Goal: Answer question/provide support: Share knowledge or assist other users

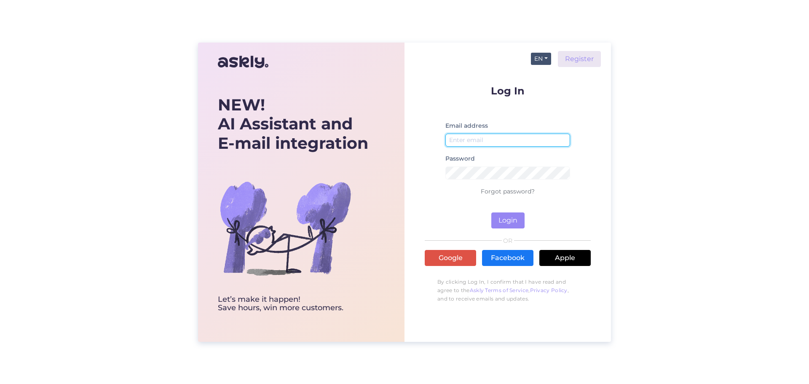
type input "[EMAIL_ADDRESS][DOMAIN_NAME]"
click at [547, 60] on button "EN" at bounding box center [541, 59] width 20 height 12
click at [546, 78] on link "ET" at bounding box center [537, 75] width 29 height 13
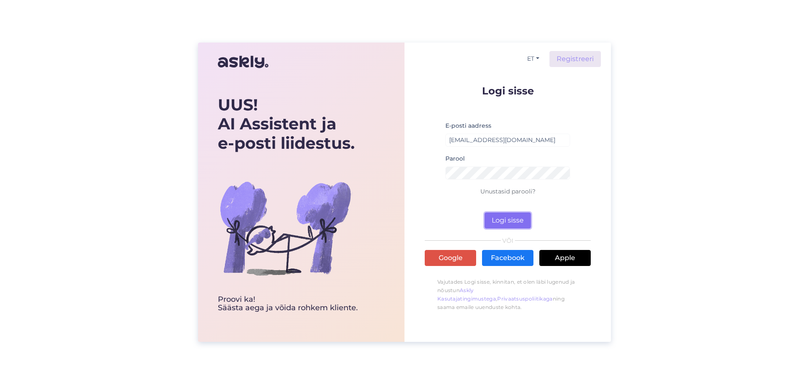
click at [516, 223] on button "Logi sisse" at bounding box center [508, 220] width 46 height 16
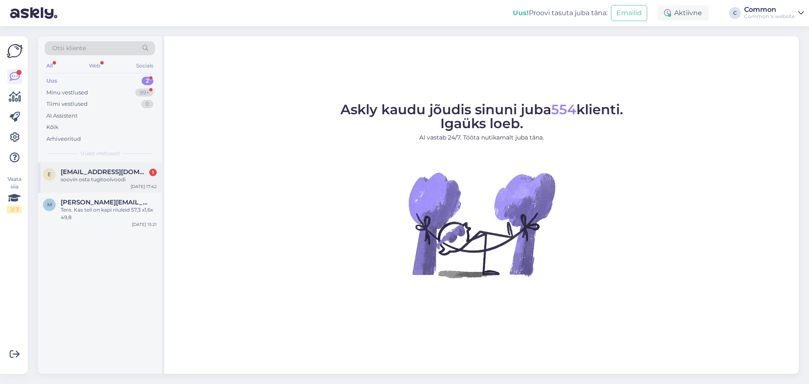
click at [104, 177] on div "soovin osta tugitoolvoodi" at bounding box center [109, 180] width 96 height 8
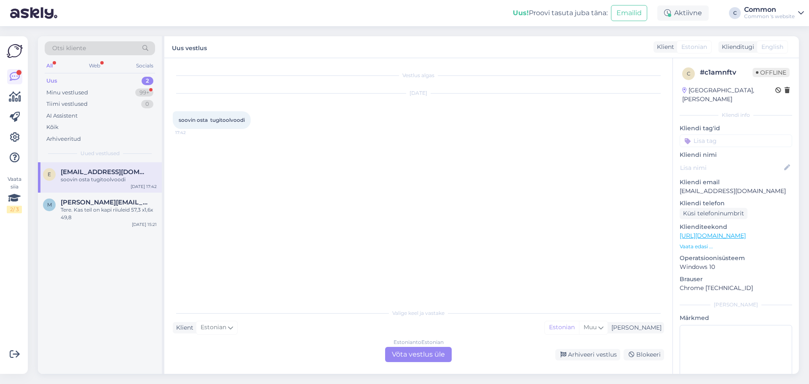
click at [418, 350] on div "Estonian to Estonian Võta vestlus üle" at bounding box center [418, 354] width 67 height 15
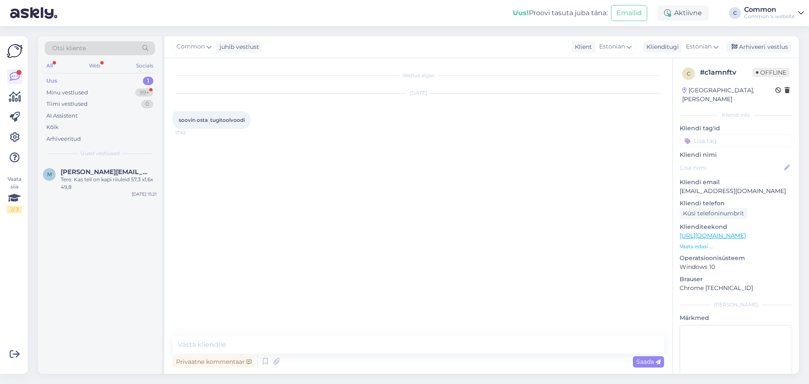
click at [699, 243] on p "Vaata edasi ..." at bounding box center [736, 247] width 113 height 8
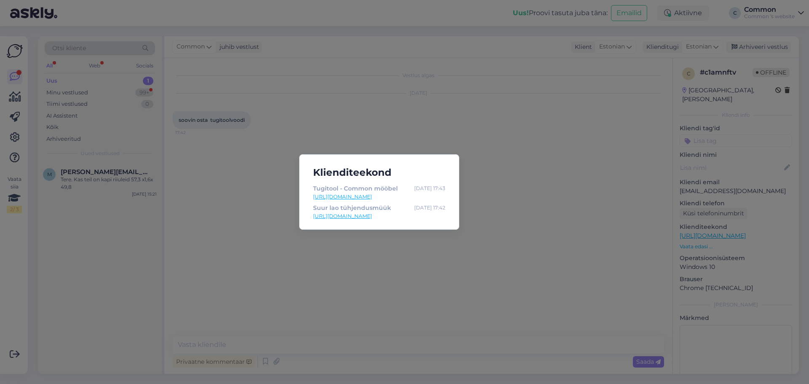
click at [473, 145] on div "Klienditeekond Tugitool - Common mööbel [DATE] 17:43 [URL][DOMAIN_NAME] Suur la…" at bounding box center [404, 192] width 809 height 384
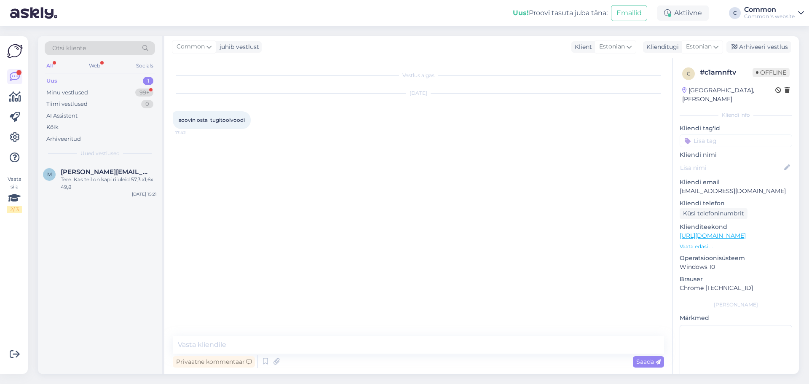
click at [344, 335] on div "Vestlus algas [DATE] soovin osta tugitoolvoodi 17:42 Privaatne kommentaar Saada" at bounding box center [418, 216] width 508 height 316
click at [345, 340] on textarea at bounding box center [418, 345] width 491 height 18
drag, startPoint x: 231, startPoint y: 344, endPoint x: 192, endPoint y: 346, distance: 39.6
click at [192, 346] on textarea "Tere, millist" at bounding box center [418, 345] width 491 height 18
type textarea "Tere!"
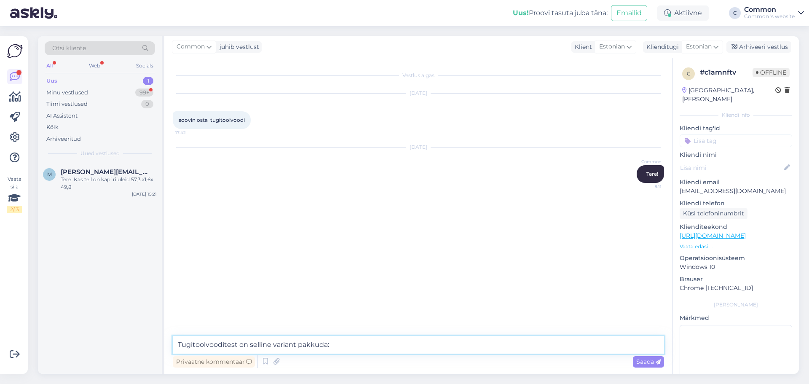
paste textarea "[URL][DOMAIN_NAME][PERSON_NAME]"
type textarea "Tugitoolvooditest on selline variant pakkuda: [URL][DOMAIN_NAME][PERSON_NAME]"
